Goal: Information Seeking & Learning: Learn about a topic

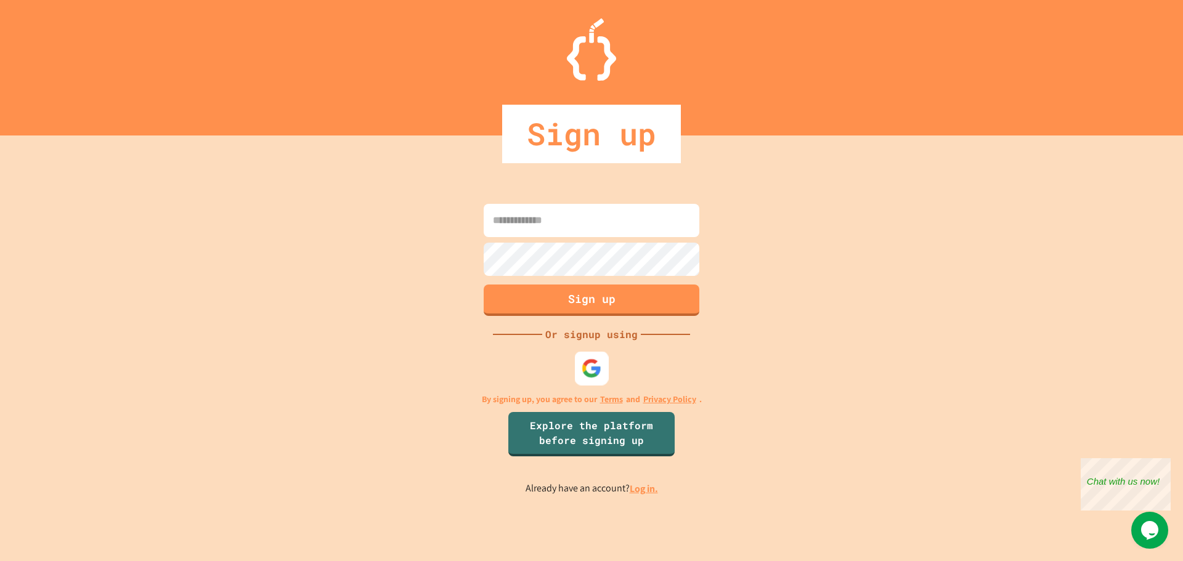
click at [598, 374] on img at bounding box center [591, 368] width 20 height 20
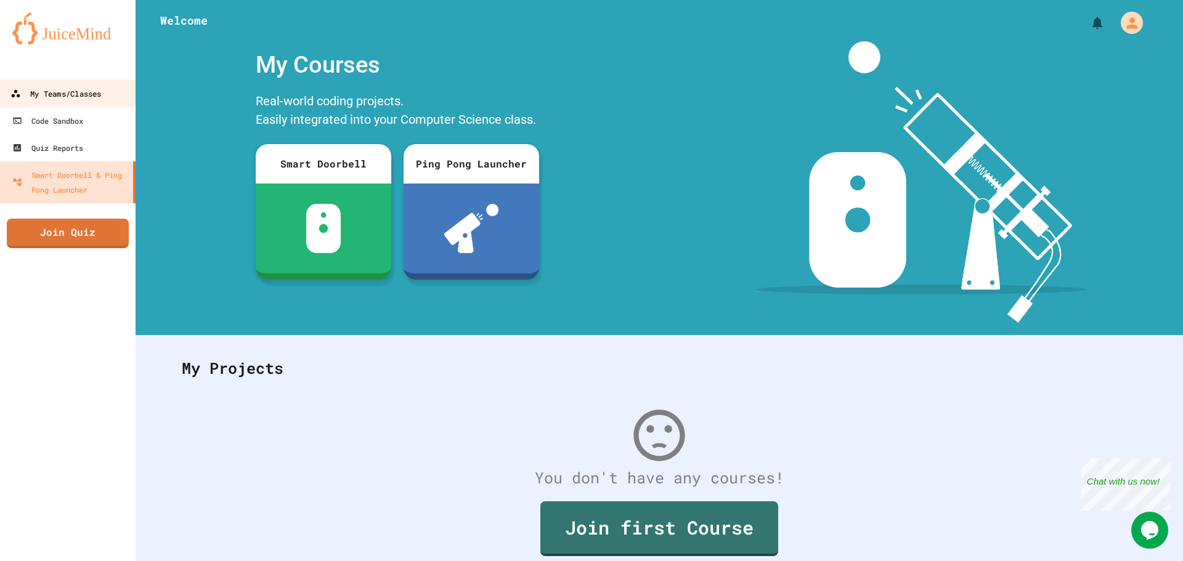
click at [79, 95] on div "My Teams/Classes" at bounding box center [55, 93] width 91 height 15
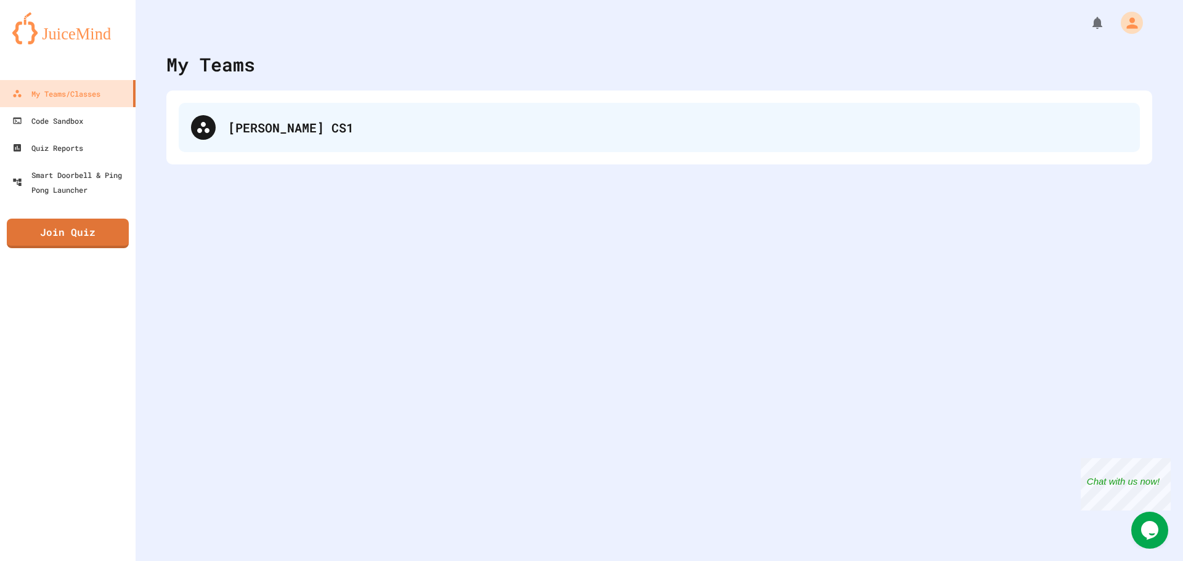
click at [205, 144] on div "[PERSON_NAME] CS1" at bounding box center [659, 127] width 961 height 49
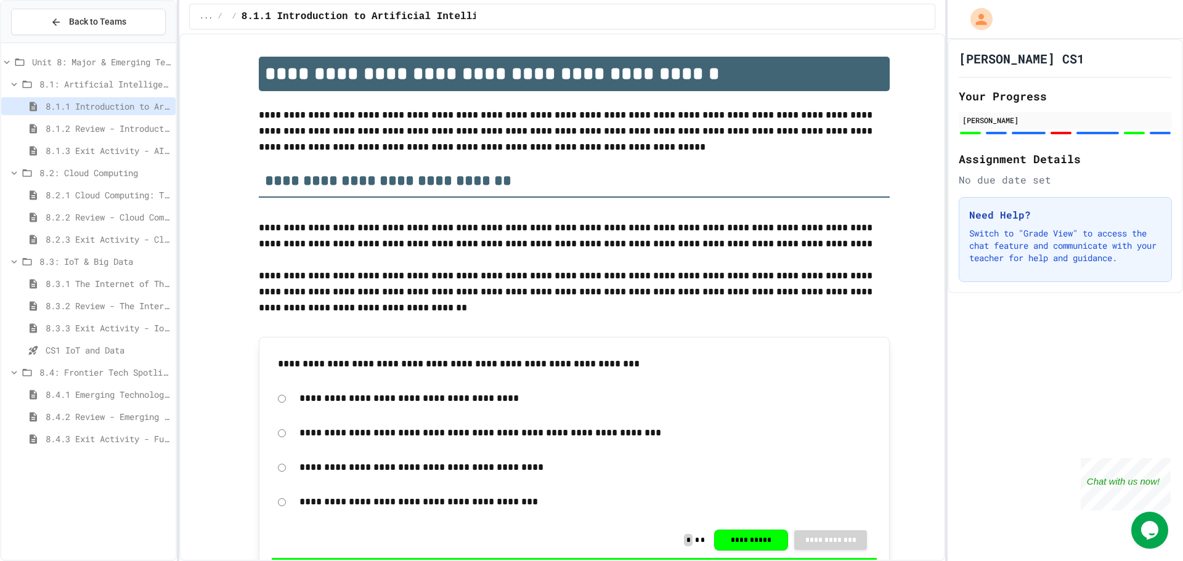
click at [83, 386] on div "8.4.1 Emerging Technologies: Shaping Our Digital Future" at bounding box center [88, 395] width 174 height 18
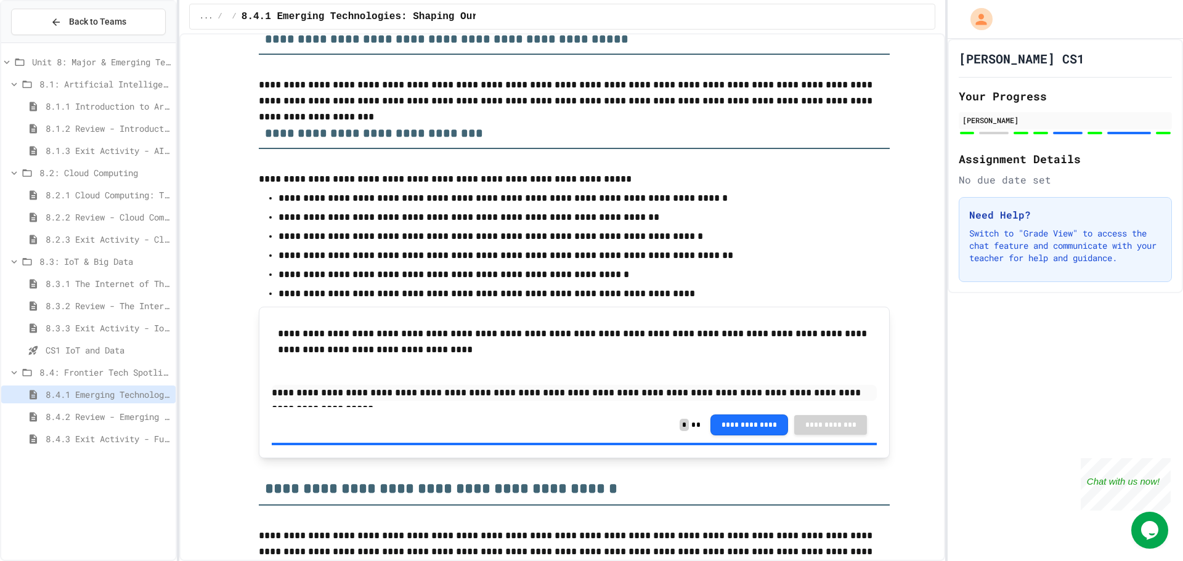
scroll to position [2649, 0]
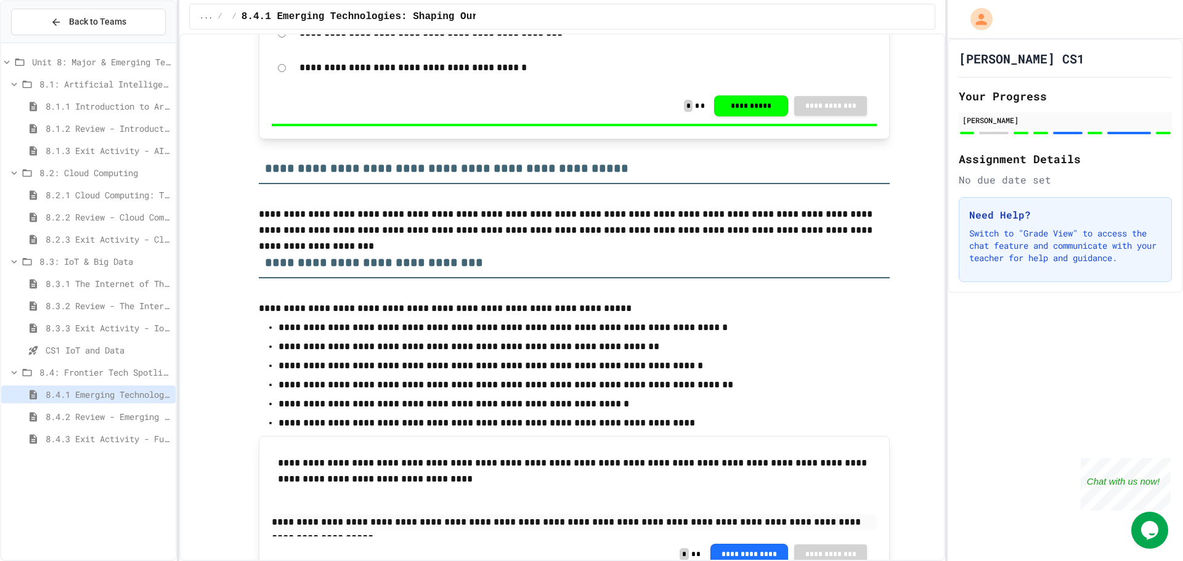
click at [46, 416] on div "8.4.2 Review - Emerging Technologies: Shaping Our Digital Future" at bounding box center [88, 417] width 174 height 18
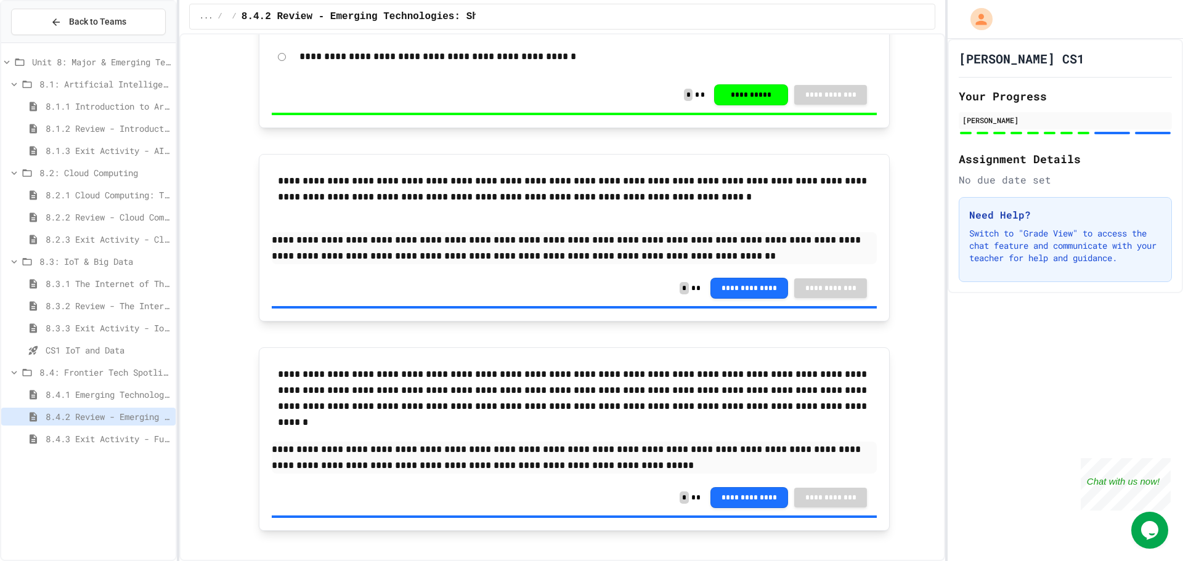
scroll to position [2232, 0]
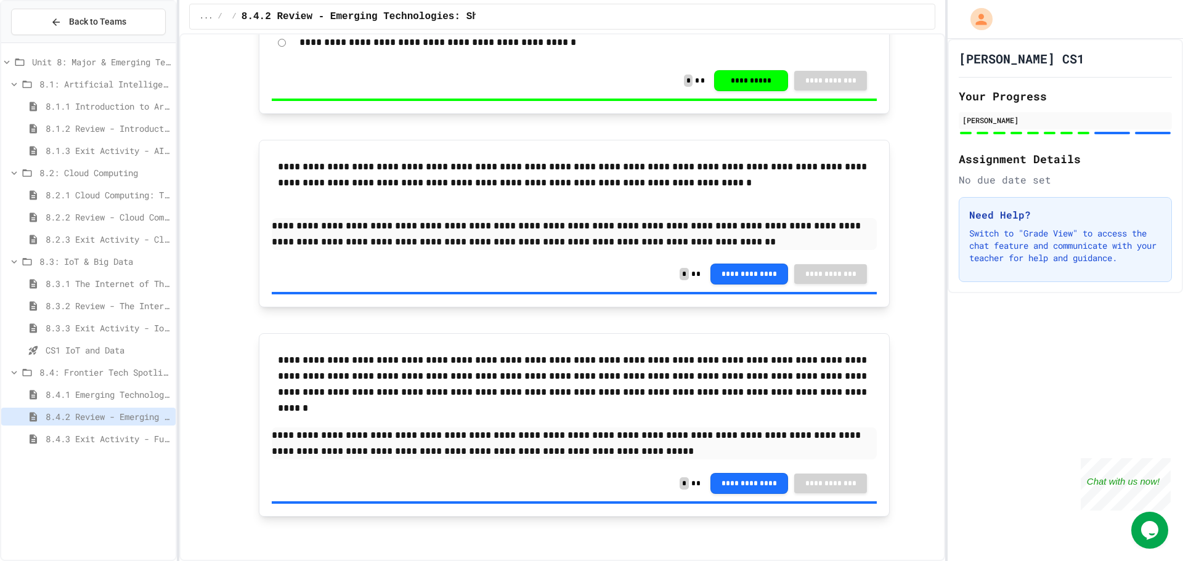
click at [129, 440] on span "8.4.3 Exit Activity - Future Tech Challenge" at bounding box center [108, 438] width 125 height 13
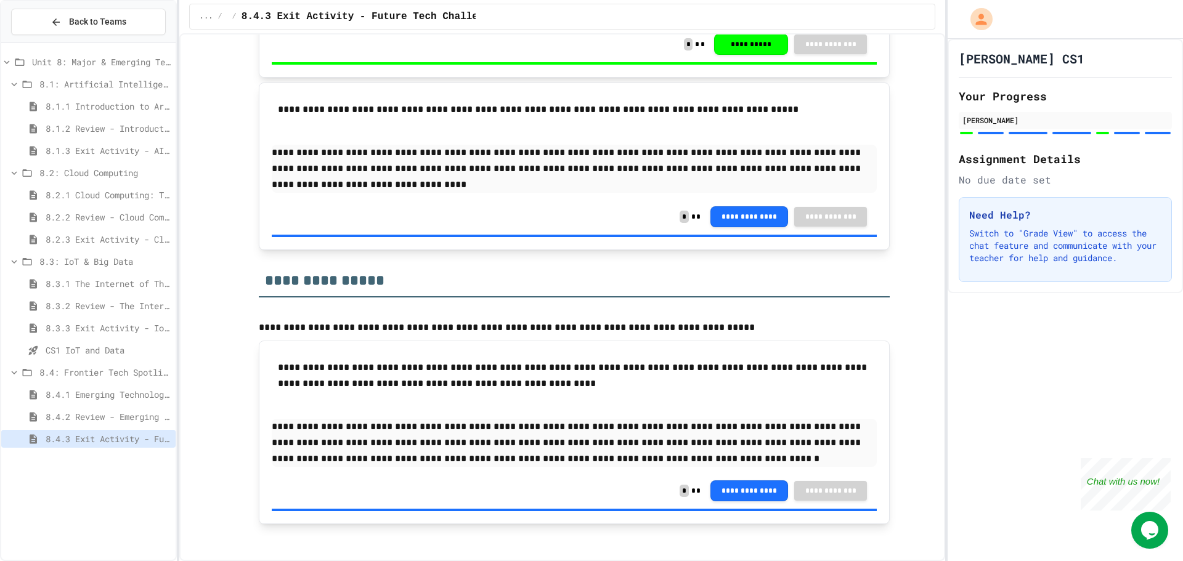
scroll to position [1283, 0]
